Goal: Task Accomplishment & Management: Use online tool/utility

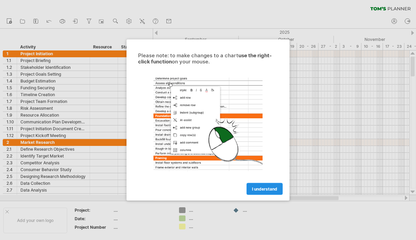
click at [268, 193] on link "I understand" at bounding box center [265, 189] width 36 height 12
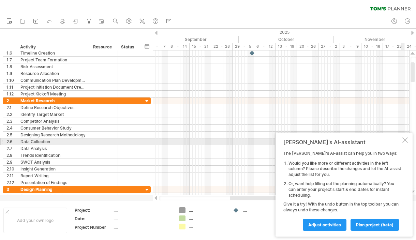
click at [405, 142] on div at bounding box center [405, 140] width 5 height 5
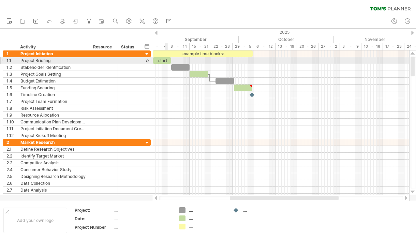
click at [167, 60] on div "start" at bounding box center [162, 60] width 18 height 6
click at [279, 60] on div at bounding box center [281, 60] width 257 height 7
click at [275, 60] on div at bounding box center [281, 60] width 257 height 7
click at [146, 60] on div at bounding box center [147, 60] width 6 height 7
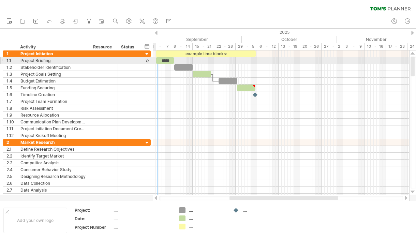
click at [146, 60] on div at bounding box center [147, 60] width 6 height 7
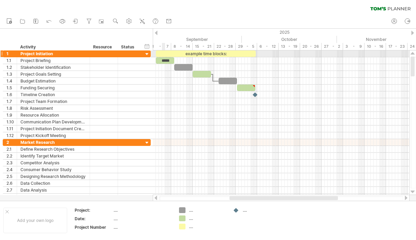
click at [164, 57] on div at bounding box center [281, 54] width 257 height 7
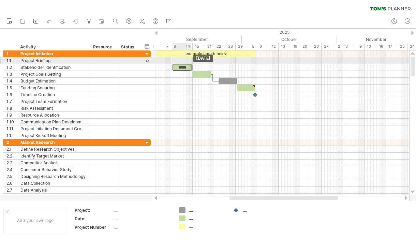
drag, startPoint x: 165, startPoint y: 57, endPoint x: 181, endPoint y: 62, distance: 17.0
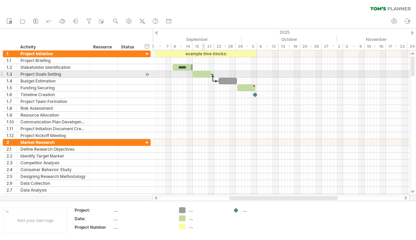
click at [204, 74] on div at bounding box center [202, 74] width 18 height 6
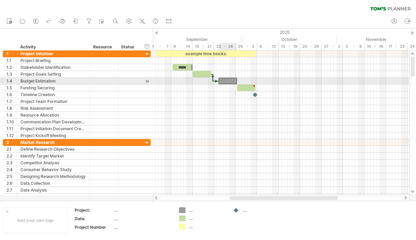
click at [228, 80] on div at bounding box center [228, 81] width 18 height 6
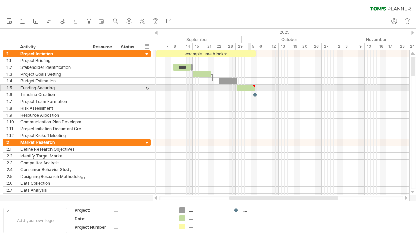
click at [248, 85] on div at bounding box center [246, 88] width 18 height 6
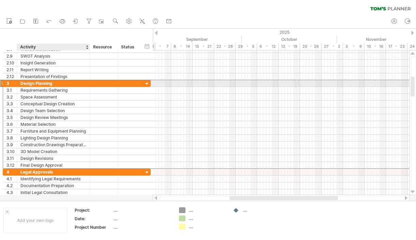
click at [77, 83] on div "Design Planning" at bounding box center [53, 83] width 66 height 6
click at [77, 83] on input "**********" at bounding box center [53, 83] width 66 height 6
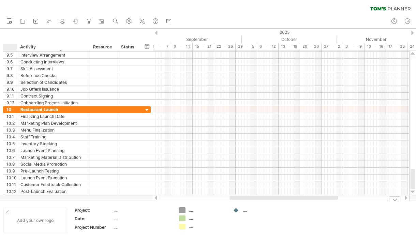
click at [7, 212] on div at bounding box center [6, 211] width 3 height 3
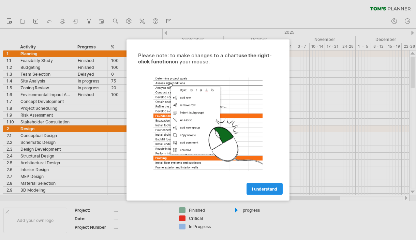
click at [269, 190] on span "I understand" at bounding box center [264, 189] width 25 height 5
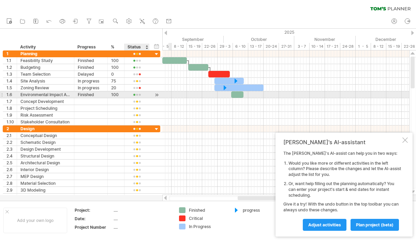
click at [135, 95] on div at bounding box center [137, 95] width 18 height 5
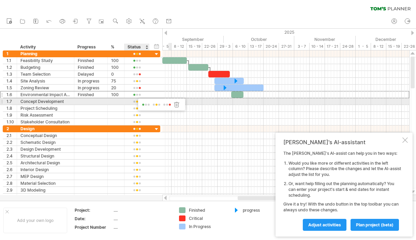
click at [156, 104] on span at bounding box center [157, 104] width 10 height 5
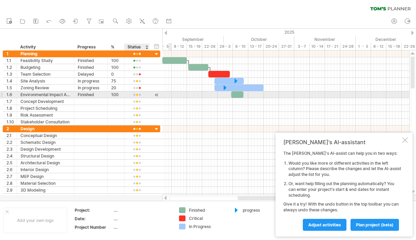
click at [137, 94] on div at bounding box center [137, 95] width 18 height 5
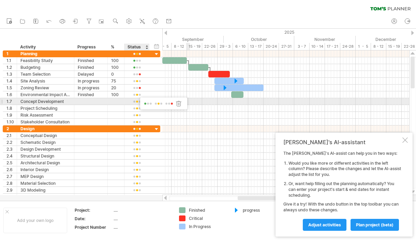
click at [172, 101] on span at bounding box center [170, 103] width 10 height 5
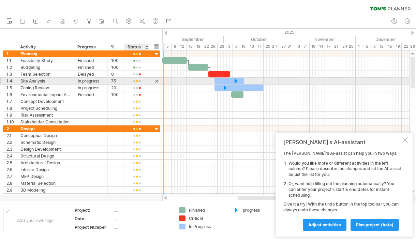
click at [136, 81] on div at bounding box center [137, 81] width 18 height 5
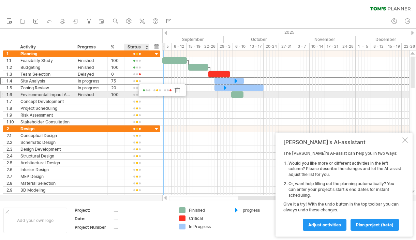
click at [144, 92] on span at bounding box center [147, 90] width 10 height 5
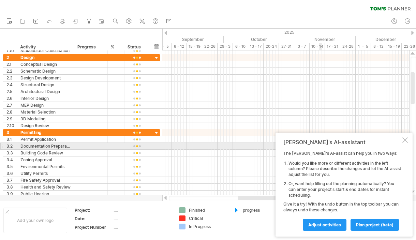
click at [404, 143] on div at bounding box center [405, 140] width 5 height 5
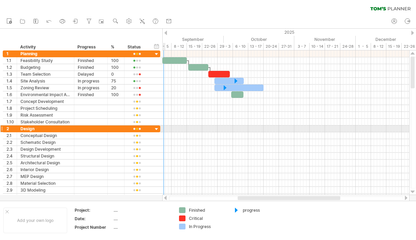
click at [157, 130] on div at bounding box center [157, 129] width 6 height 6
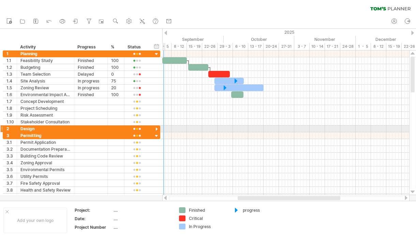
click at [157, 130] on div at bounding box center [157, 129] width 6 height 6
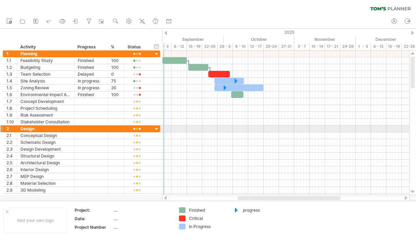
click at [157, 130] on div at bounding box center [157, 129] width 6 height 6
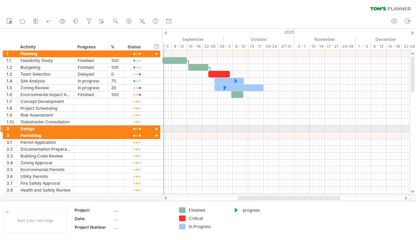
click at [157, 130] on div at bounding box center [157, 129] width 6 height 6
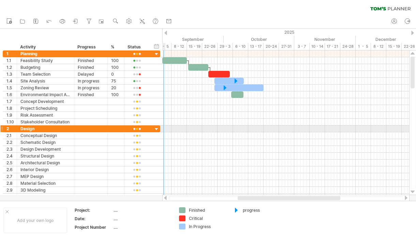
click at [156, 128] on div at bounding box center [157, 129] width 6 height 6
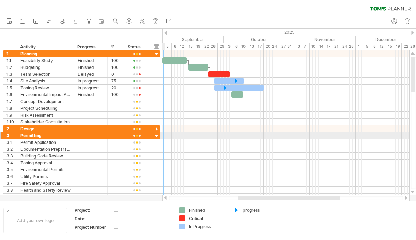
click at [158, 136] on div at bounding box center [157, 136] width 6 height 6
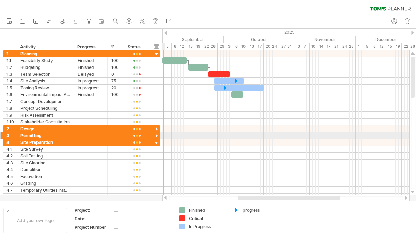
click at [157, 137] on div at bounding box center [157, 136] width 6 height 6
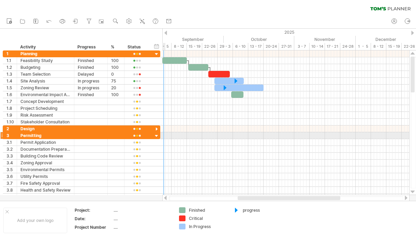
click at [157, 137] on div at bounding box center [157, 136] width 6 height 6
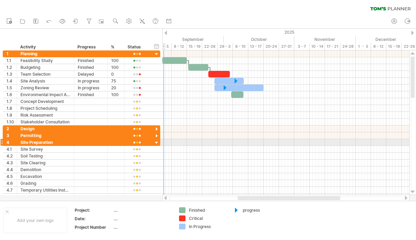
click at [157, 142] on div at bounding box center [157, 143] width 6 height 6
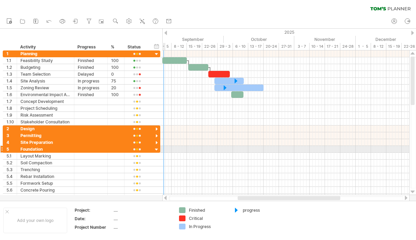
click at [158, 151] on div at bounding box center [157, 150] width 6 height 6
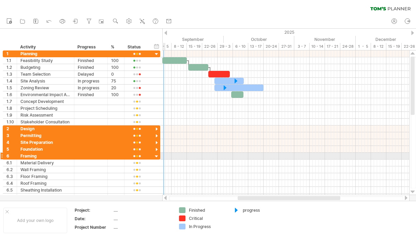
click at [158, 157] on div at bounding box center [157, 157] width 6 height 6
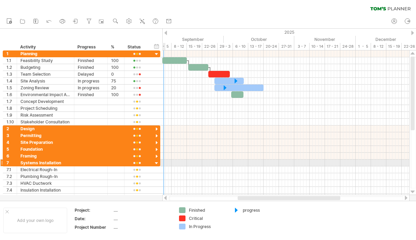
click at [157, 164] on div at bounding box center [157, 163] width 6 height 6
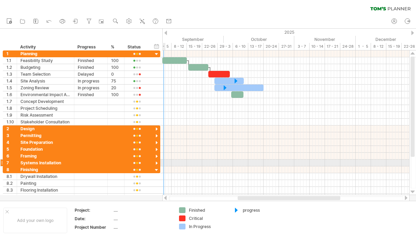
click at [156, 162] on div at bounding box center [157, 163] width 6 height 6
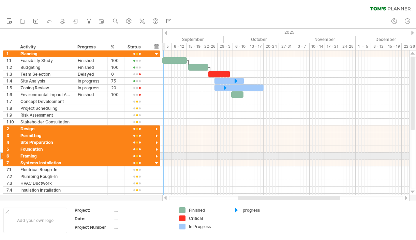
click at [157, 157] on div at bounding box center [157, 157] width 6 height 6
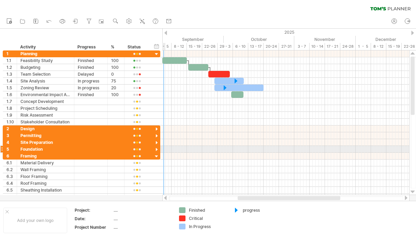
click at [157, 148] on div at bounding box center [157, 150] width 6 height 6
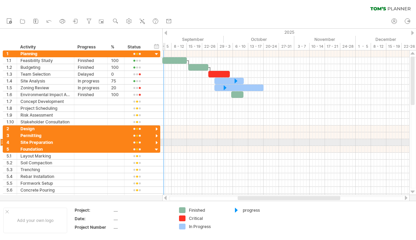
click at [157, 141] on div at bounding box center [157, 143] width 6 height 6
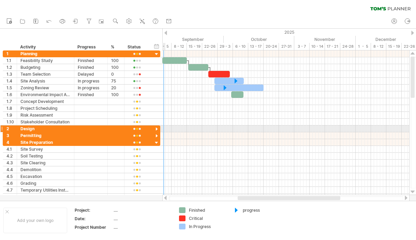
click at [157, 131] on div at bounding box center [157, 129] width 6 height 6
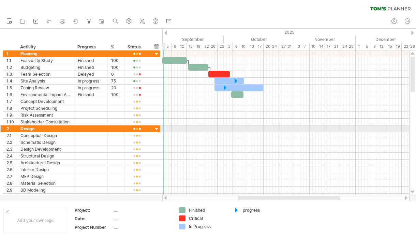
click at [157, 129] on div at bounding box center [157, 129] width 6 height 6
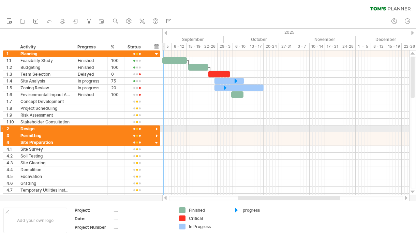
click at [157, 129] on div at bounding box center [157, 129] width 6 height 6
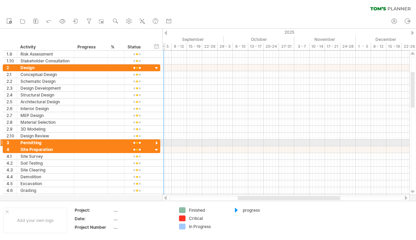
click at [157, 144] on div at bounding box center [157, 143] width 6 height 6
